Goal: Task Accomplishment & Management: Use online tool/utility

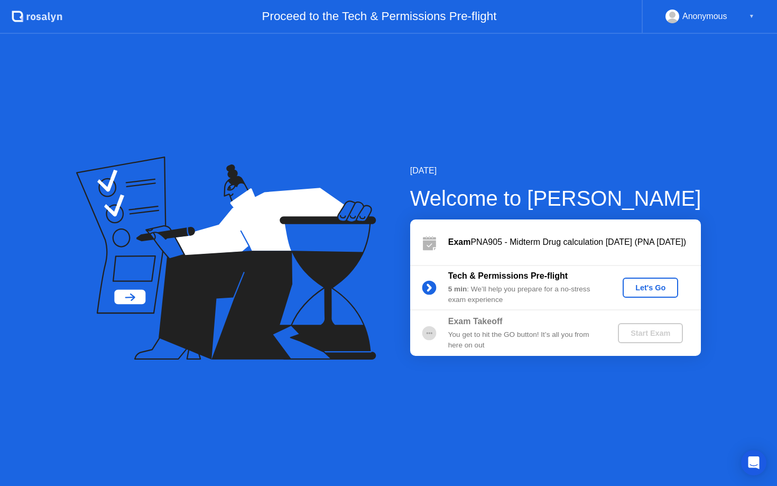
click at [654, 294] on button "Let's Go" at bounding box center [649, 287] width 55 height 20
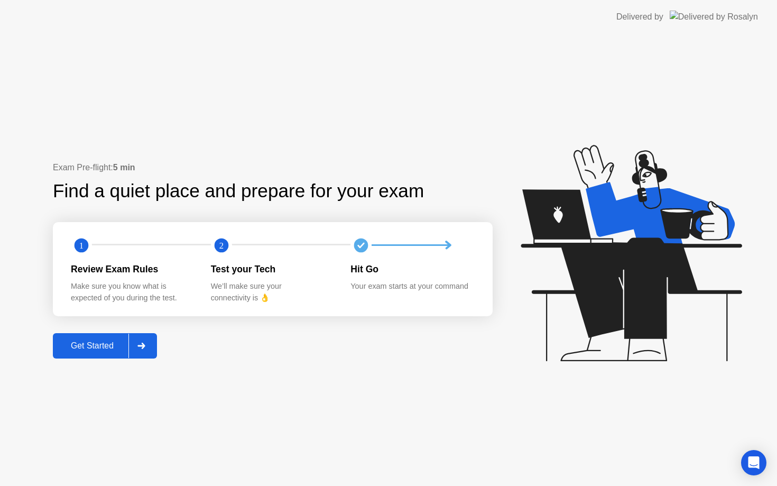
click at [89, 350] on div "Get Started" at bounding box center [92, 346] width 72 height 10
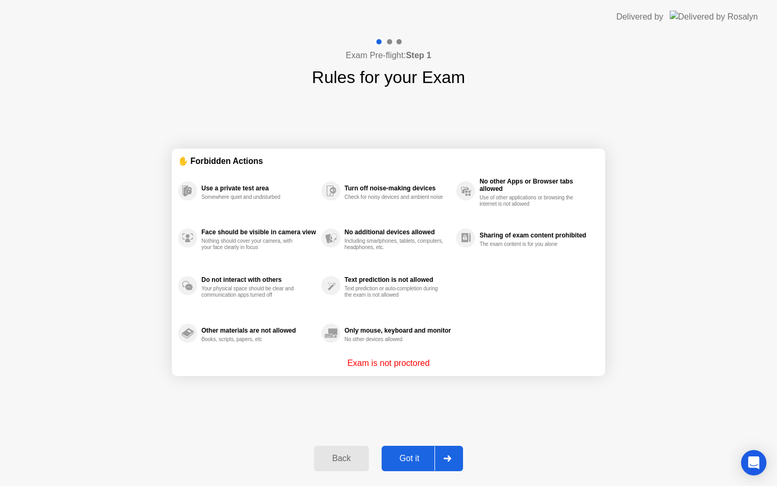
click at [416, 460] on div "Got it" at bounding box center [410, 458] width 50 height 10
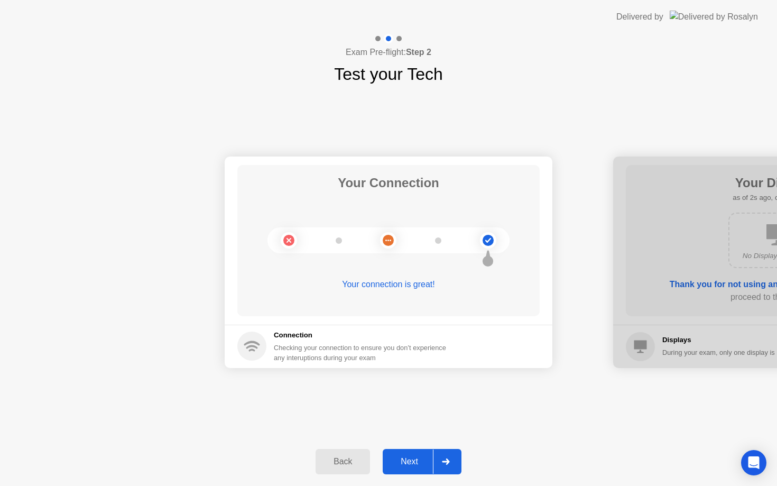
click at [416, 460] on div "Next" at bounding box center [409, 462] width 47 height 10
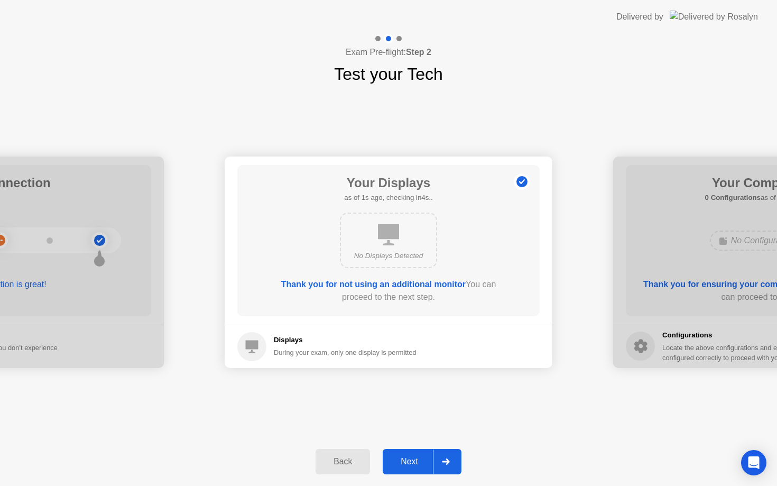
click at [416, 460] on div "Next" at bounding box center [409, 462] width 47 height 10
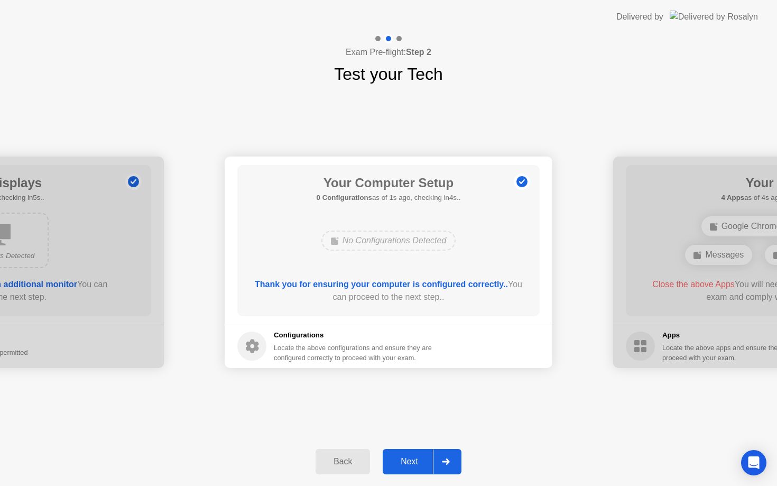
click at [416, 460] on div "Next" at bounding box center [409, 462] width 47 height 10
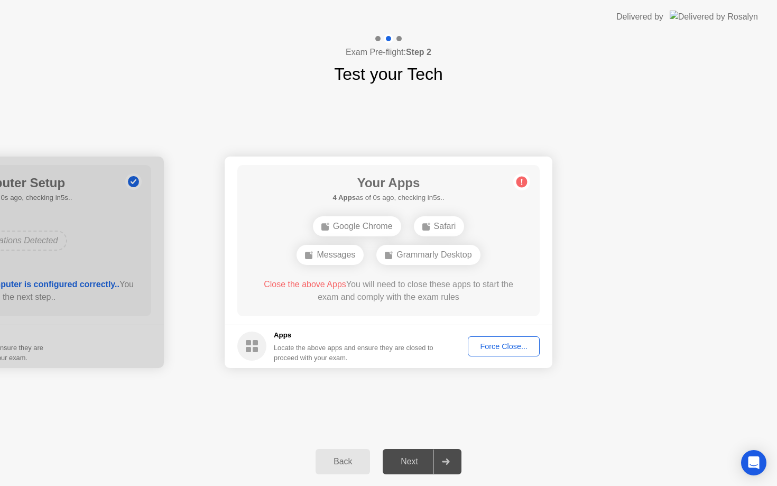
click at [507, 347] on div "Force Close..." at bounding box center [503, 346] width 64 height 8
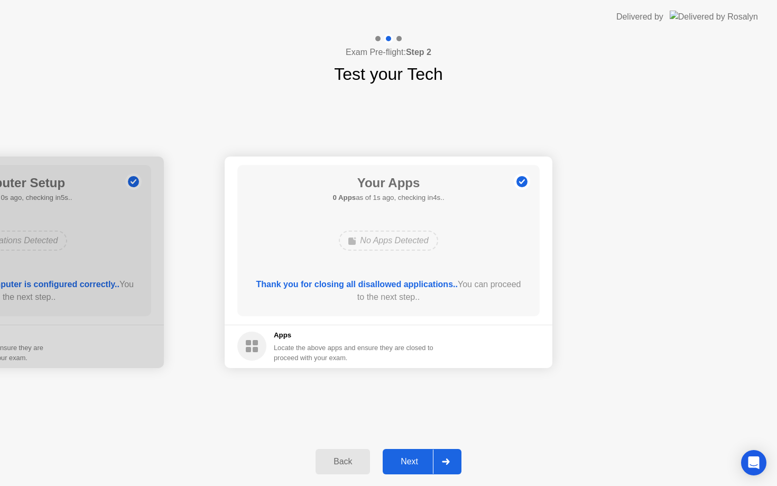
click at [417, 464] on div "Next" at bounding box center [409, 462] width 47 height 10
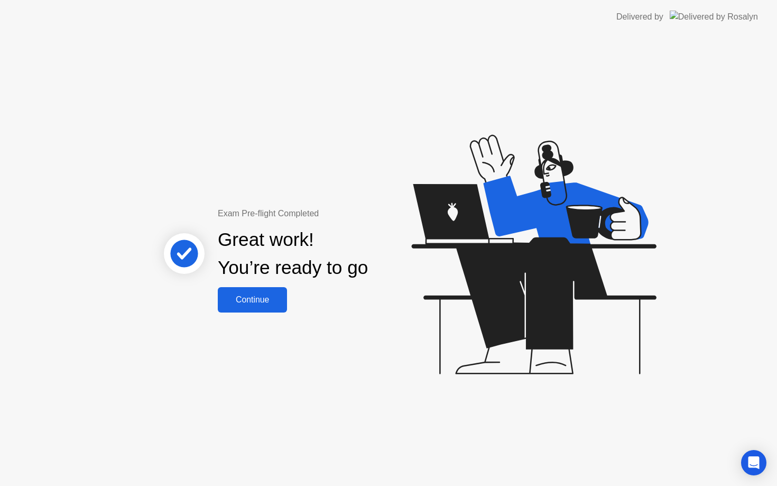
click at [262, 300] on div "Continue" at bounding box center [252, 300] width 63 height 10
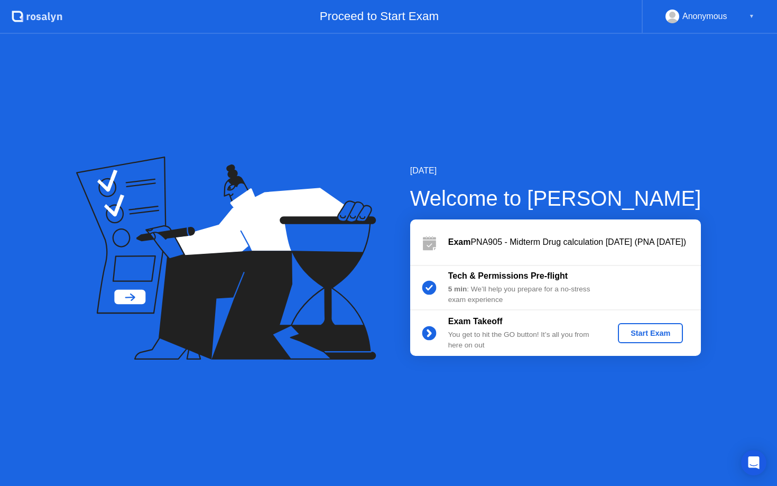
click at [660, 334] on div "Start Exam" at bounding box center [650, 333] width 57 height 8
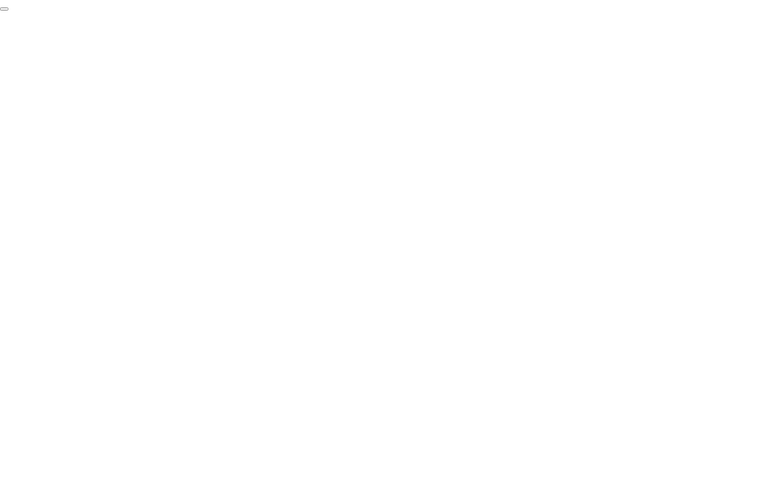
click div "End Proctoring Session"
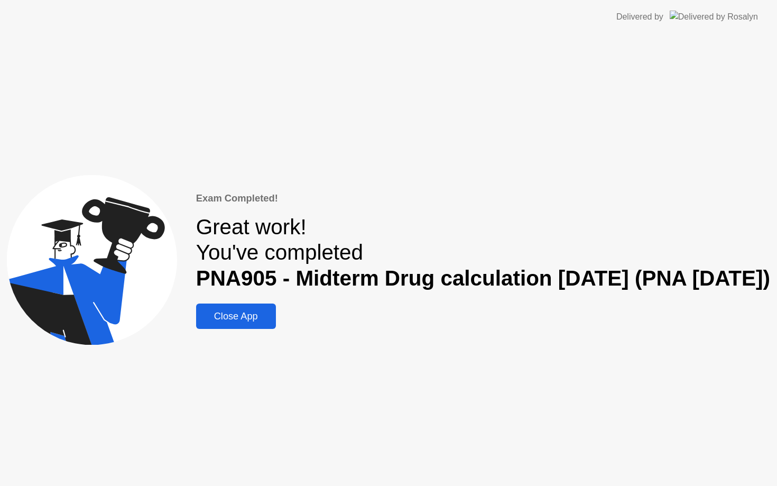
click at [255, 315] on div "Close App" at bounding box center [235, 316] width 73 height 11
